Goal: Navigation & Orientation: Find specific page/section

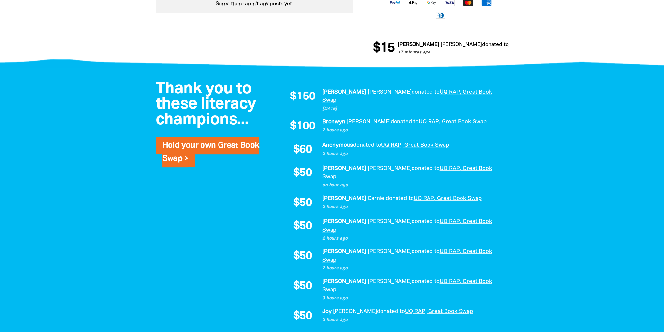
scroll to position [523, 0]
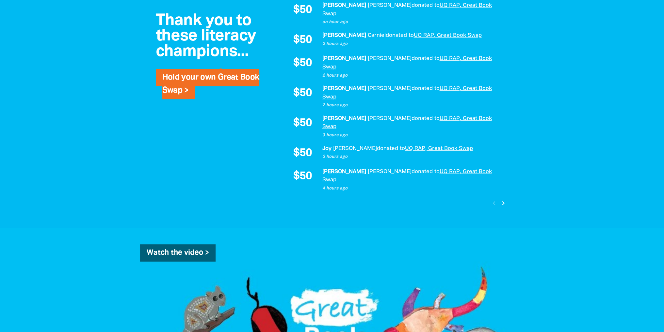
click at [502, 200] on icon "chevron_right" at bounding box center [503, 204] width 8 height 8
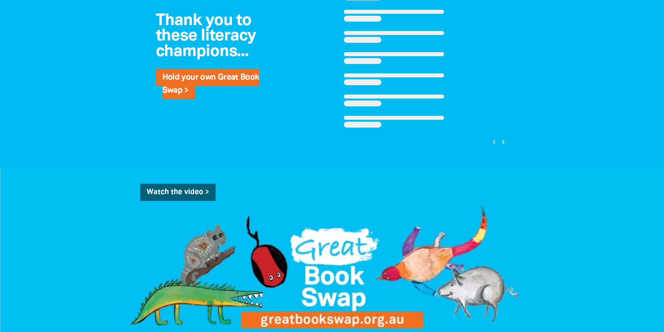
scroll to position [400, 0]
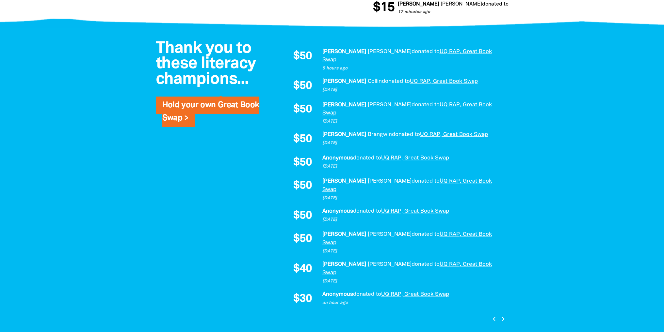
click at [502, 316] on icon "chevron_right" at bounding box center [503, 320] width 8 height 8
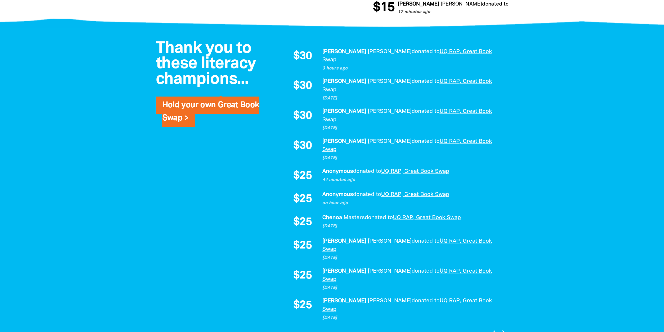
click at [502, 329] on icon "chevron_right" at bounding box center [503, 333] width 8 height 8
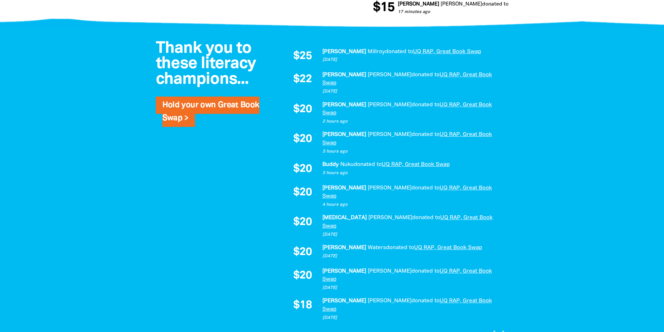
click at [502, 329] on icon "chevron_right" at bounding box center [503, 333] width 8 height 8
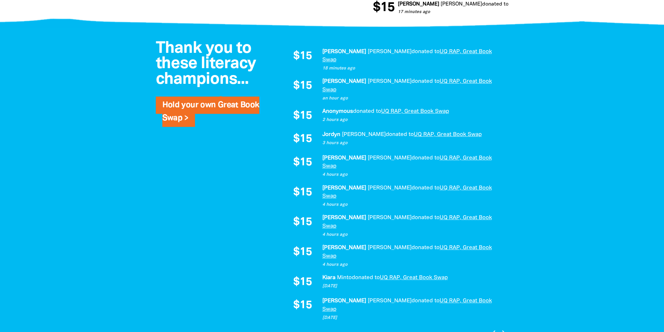
click at [502, 329] on icon "chevron_right" at bounding box center [503, 333] width 8 height 8
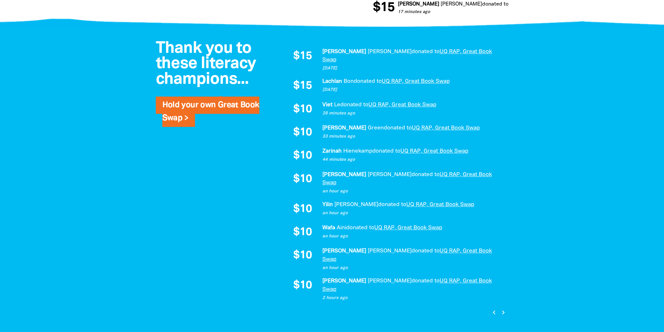
click at [502, 309] on icon "chevron_right" at bounding box center [503, 313] width 8 height 8
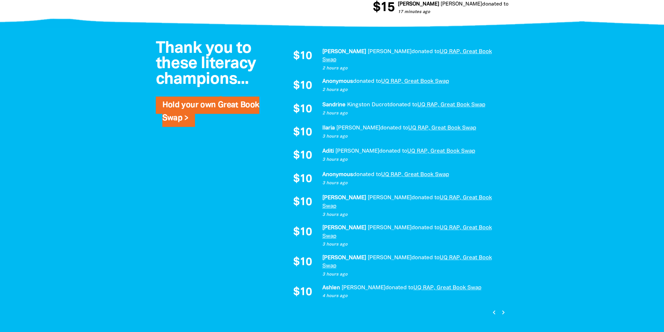
click at [502, 309] on icon "chevron_right" at bounding box center [503, 313] width 8 height 8
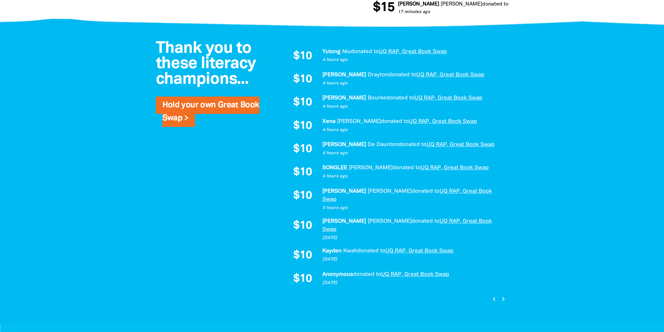
scroll to position [498, 0]
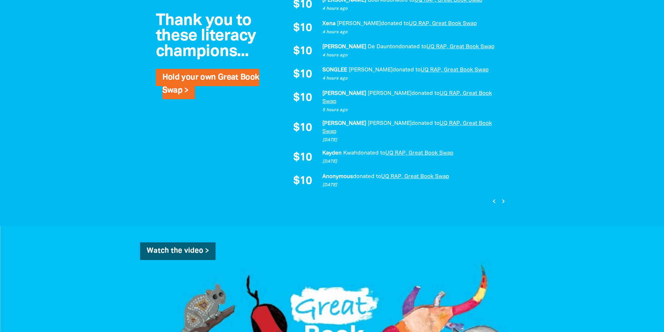
click at [505, 198] on icon "chevron_right" at bounding box center [503, 202] width 8 height 8
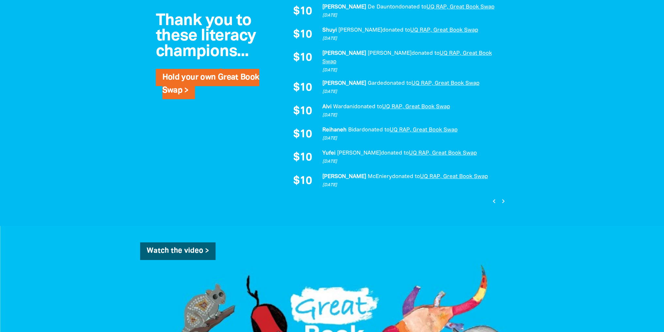
scroll to position [400, 0]
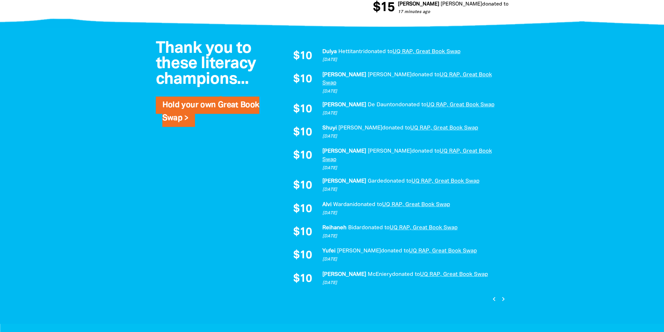
click at [504, 296] on icon "chevron_right" at bounding box center [503, 300] width 8 height 8
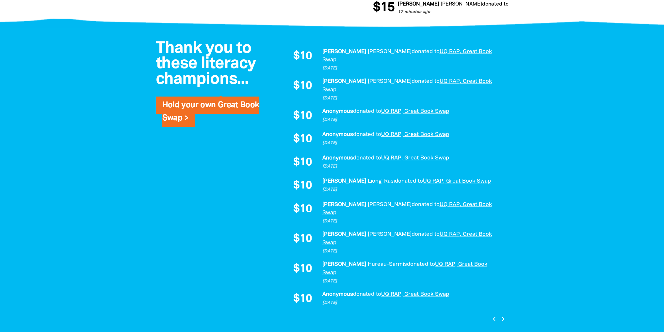
click at [504, 316] on icon "chevron_right" at bounding box center [503, 320] width 8 height 8
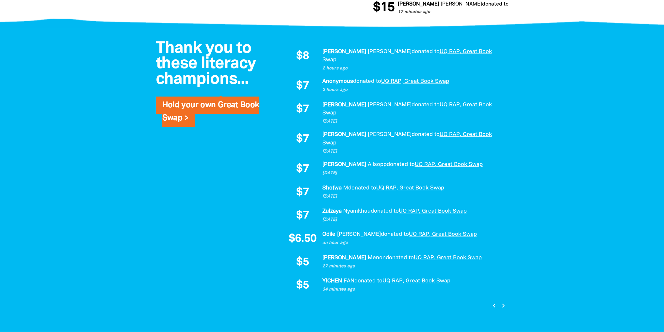
click at [504, 302] on icon "chevron_right" at bounding box center [503, 306] width 8 height 8
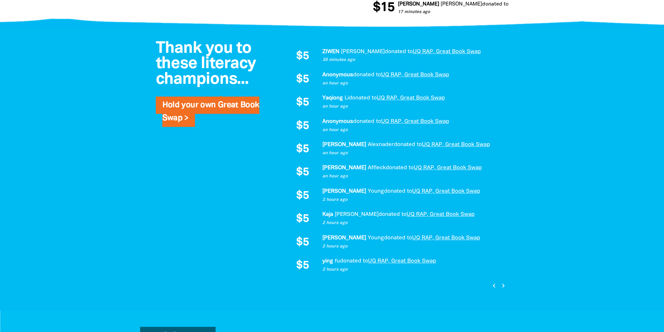
click at [504, 285] on icon "chevron_right" at bounding box center [503, 286] width 8 height 8
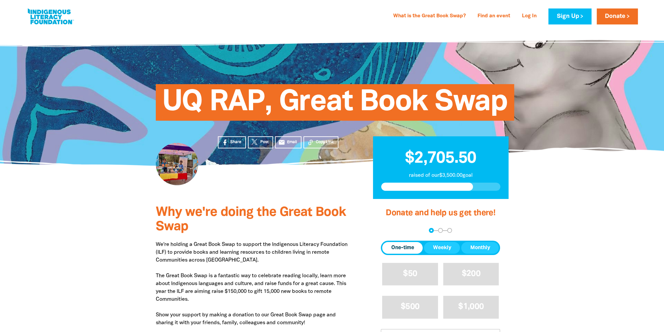
scroll to position [229, 0]
